Goal: Navigation & Orientation: Find specific page/section

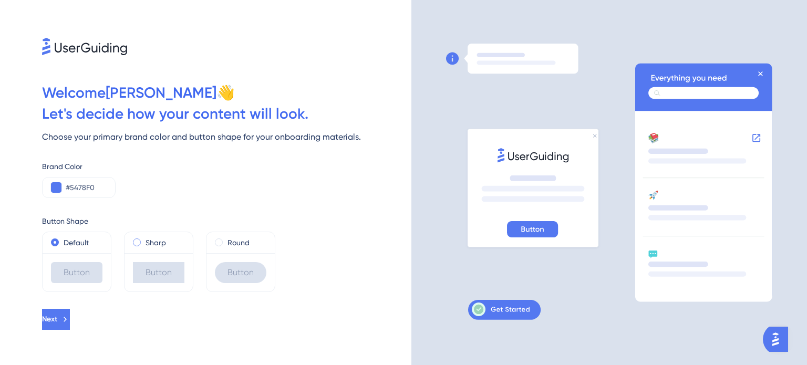
click at [137, 243] on span at bounding box center [137, 243] width 8 height 8
click at [144, 240] on input "radio" at bounding box center [144, 240] width 0 height 0
click at [61, 244] on div "Default" at bounding box center [76, 242] width 51 height 13
click at [58, 317] on span "Next" at bounding box center [50, 319] width 15 height 13
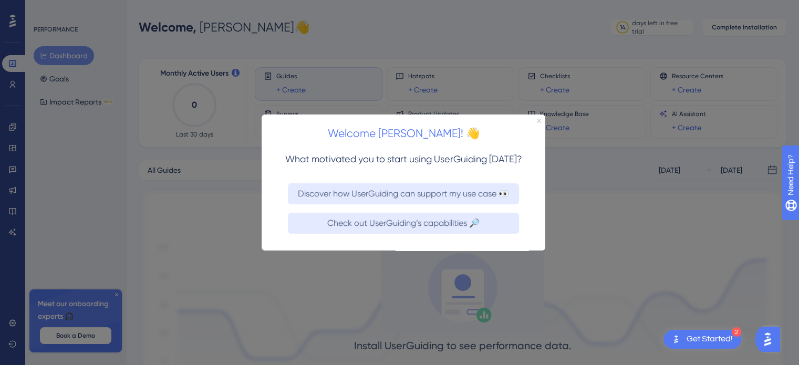
click at [540, 121] on icon "Close Preview" at bounding box center [539, 120] width 4 height 4
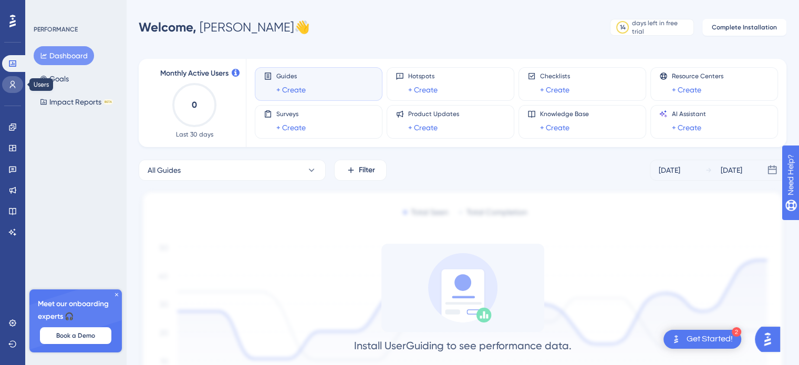
click at [11, 85] on icon at bounding box center [12, 84] width 8 height 8
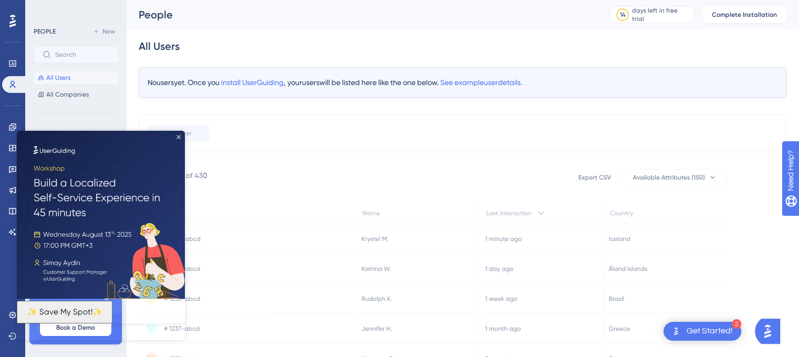
click at [179, 138] on icon "Close Preview" at bounding box center [179, 137] width 4 height 4
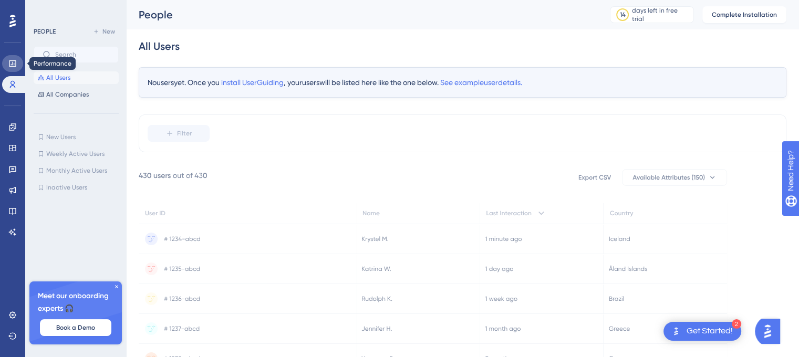
click at [7, 65] on link at bounding box center [12, 63] width 21 height 17
